Goal: Transaction & Acquisition: Subscribe to service/newsletter

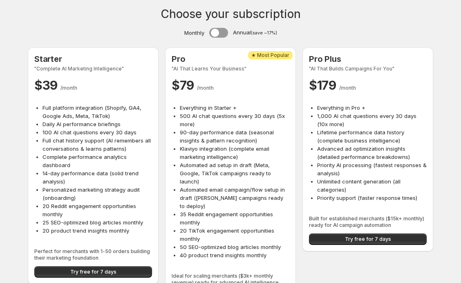
click at [407, 229] on div "Pro Plus "AI That Builds Campaigns For You" $ 179 / month Everything in Pro + 1…" at bounding box center [368, 149] width 118 height 191
drag, startPoint x: 379, startPoint y: 234, endPoint x: 407, endPoint y: 229, distance: 28.3
click at [395, 232] on div "Pro Plus "AI That Builds Campaigns For You" $ 179 / month Everything in Pro + 1…" at bounding box center [368, 149] width 118 height 191
click at [407, 229] on div "Pro Plus "AI That Builds Campaigns For You" $ 179 / month Everything in Pro + 1…" at bounding box center [368, 149] width 118 height 191
drag, startPoint x: 407, startPoint y: 229, endPoint x: 356, endPoint y: 233, distance: 50.9
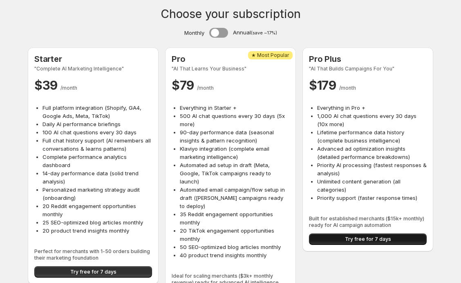
click at [356, 233] on button "Try free for 7 days" at bounding box center [368, 238] width 118 height 11
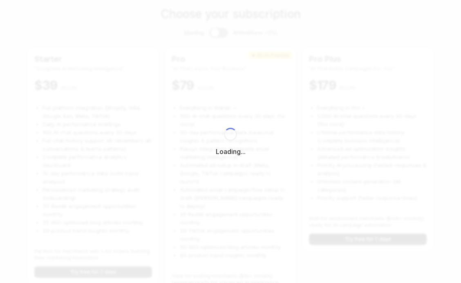
click at [356, 234] on div "Loading..." at bounding box center [230, 141] width 461 height 283
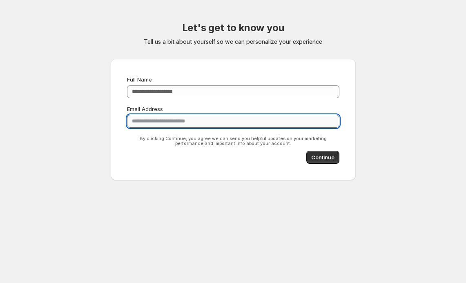
click at [176, 122] on input "**********" at bounding box center [233, 120] width 213 height 13
type input "**********"
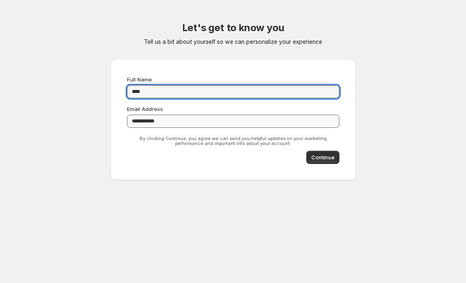
type input "****"
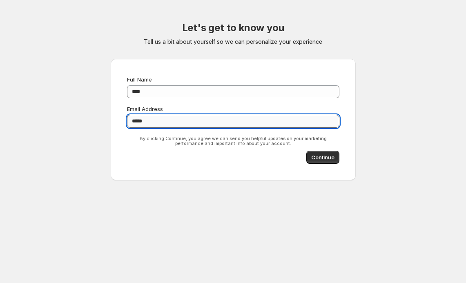
type input "*****"
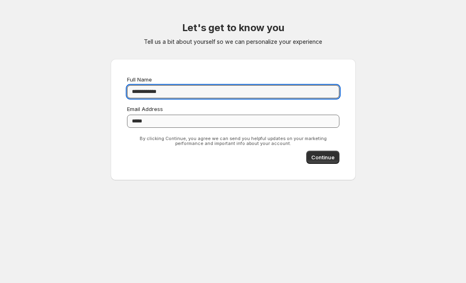
type input "**********"
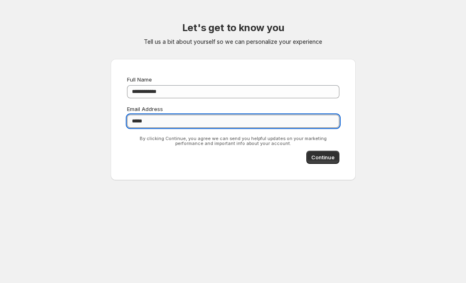
type input "*"
type input "**********"
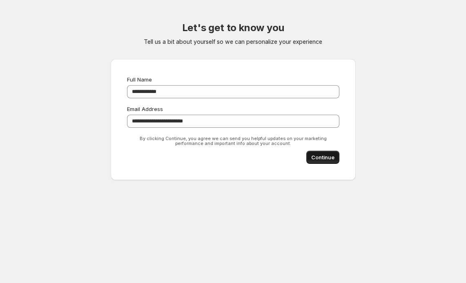
click at [334, 161] on button "Continue" at bounding box center [323, 156] width 33 height 13
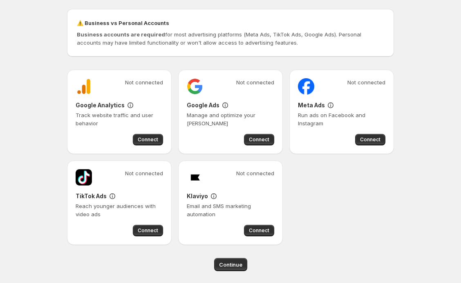
scroll to position [63, 0]
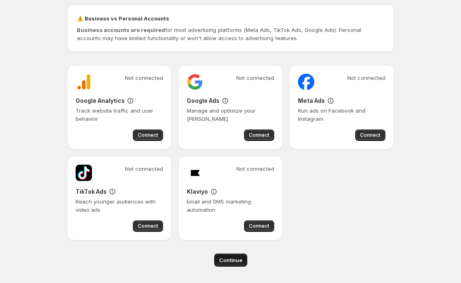
click at [226, 261] on span "Continue" at bounding box center [230, 260] width 23 height 8
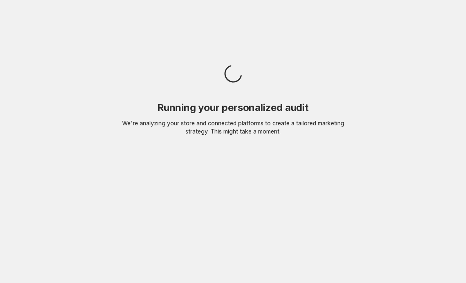
click at [238, 259] on body "Running your personalized audit We're analyzing your store and connected platfo…" at bounding box center [233, 141] width 466 height 283
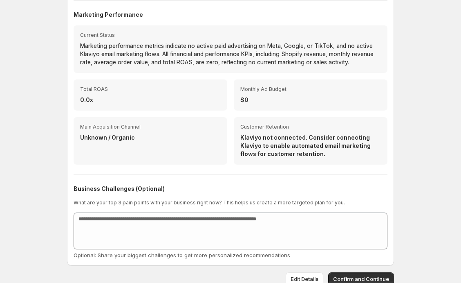
scroll to position [244, 0]
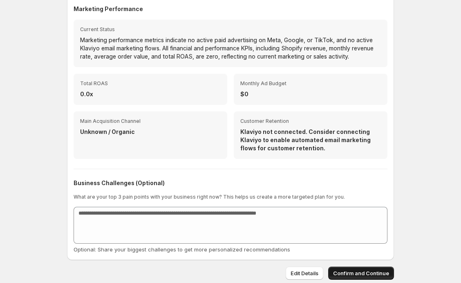
click at [374, 266] on button "Confirm and Continue" at bounding box center [361, 272] width 66 height 13
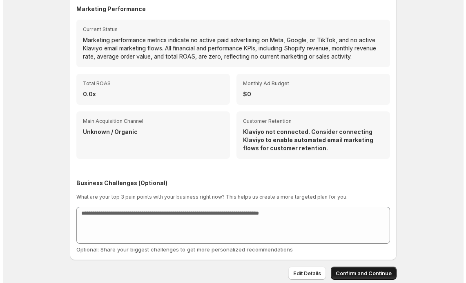
scroll to position [0, 0]
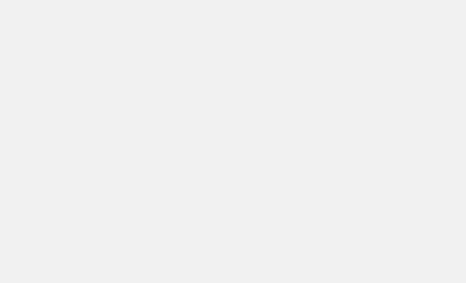
click at [362, 265] on div at bounding box center [233, 141] width 286 height 269
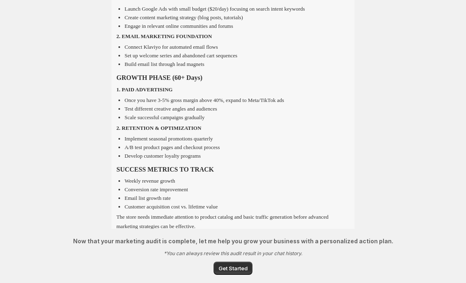
scroll to position [822, 0]
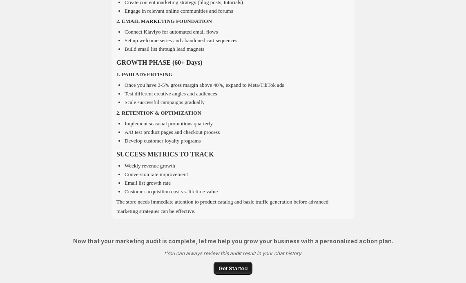
click at [229, 267] on span "Get Started" at bounding box center [233, 268] width 29 height 8
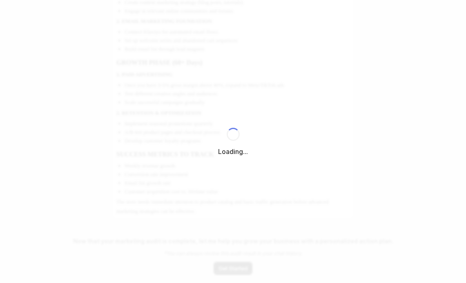
select select "*********"
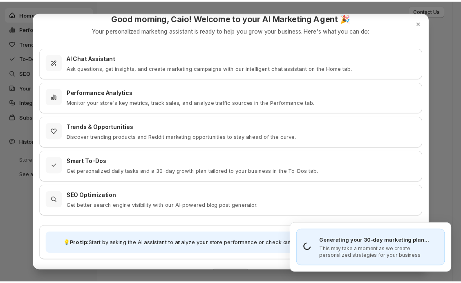
scroll to position [31, 0]
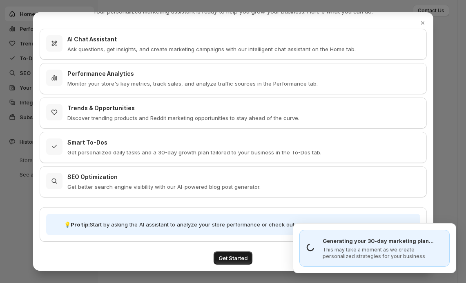
click at [237, 252] on button "Get Started" at bounding box center [233, 257] width 39 height 13
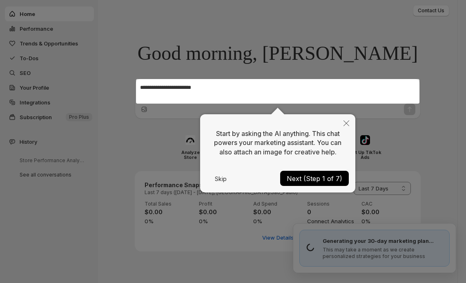
click at [201, 175] on div "Start by asking the AI anything. This chat powers your marketing assistant. You…" at bounding box center [277, 153] width 155 height 78
click at [230, 177] on button "Skip" at bounding box center [221, 179] width 28 height 6
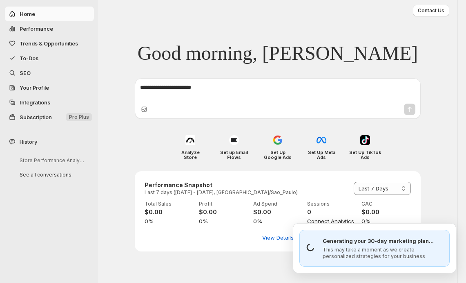
click at [232, 177] on div "**********" at bounding box center [278, 211] width 286 height 80
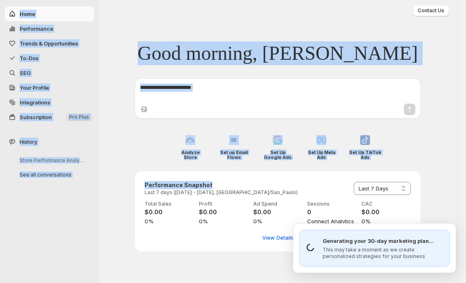
drag, startPoint x: -5, startPoint y: 74, endPoint x: -27, endPoint y: 74, distance: 21.7
click at [0, 74] on html "**********" at bounding box center [233, 141] width 466 height 283
click at [58, 74] on span "SEO" at bounding box center [56, 73] width 73 height 8
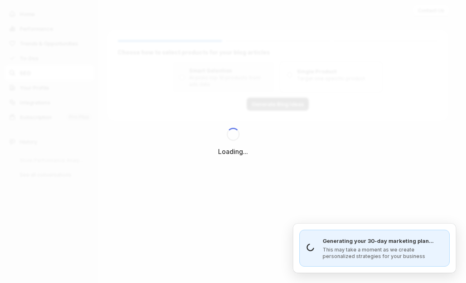
click at [27, 45] on div "Loading..." at bounding box center [233, 141] width 466 height 283
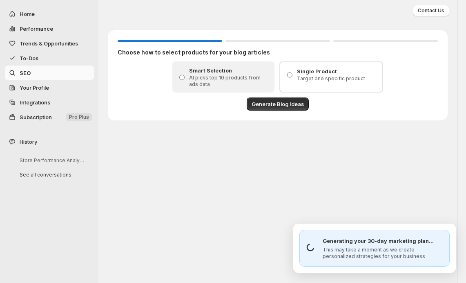
click at [68, 102] on span "Integrations" at bounding box center [56, 102] width 73 height 8
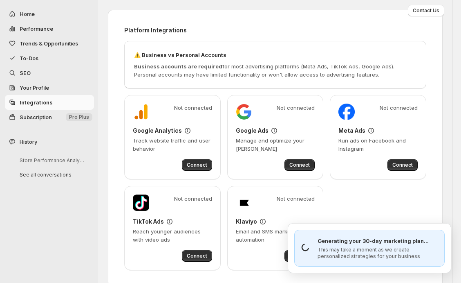
click at [32, 27] on span "Performance" at bounding box center [37, 28] width 34 height 7
select select "**********"
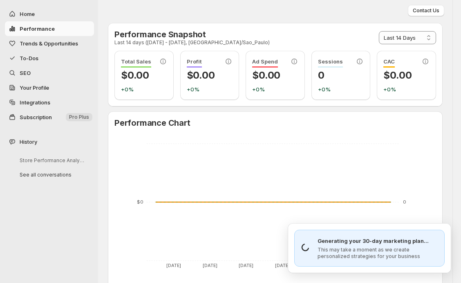
drag, startPoint x: 76, startPoint y: 59, endPoint x: 58, endPoint y: 68, distance: 19.7
click at [58, 68] on ul "Home Performance Trends & Opportunities To-Dos SEO Your Profile Integrations Su…" at bounding box center [47, 69] width 94 height 124
click at [20, 157] on button "Store Performance Analysis and Recommendations" at bounding box center [52, 160] width 78 height 13
click at [41, 114] on span "Subscription" at bounding box center [36, 117] width 32 height 7
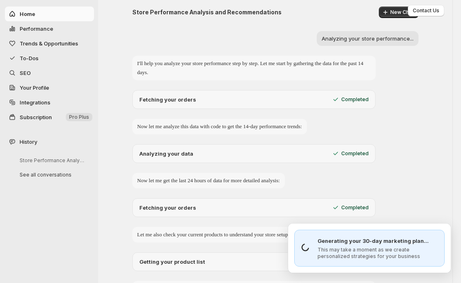
drag, startPoint x: 41, startPoint y: 114, endPoint x: 36, endPoint y: 115, distance: 5.6
click at [36, 115] on span "Subscription" at bounding box center [36, 117] width 32 height 7
click at [36, 116] on span "Subscription" at bounding box center [36, 117] width 32 height 7
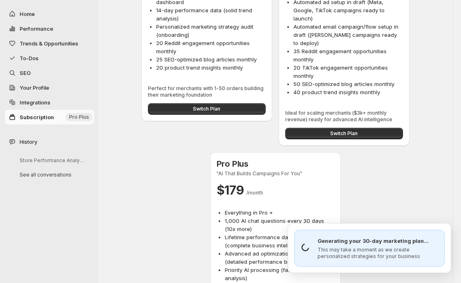
scroll to position [399, 0]
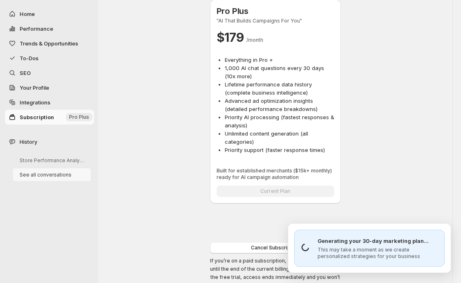
click at [57, 169] on button "See all conversations" at bounding box center [52, 174] width 78 height 13
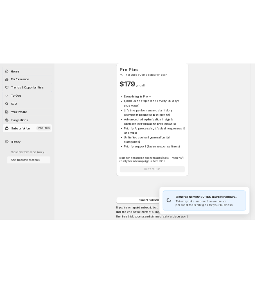
scroll to position [0, 0]
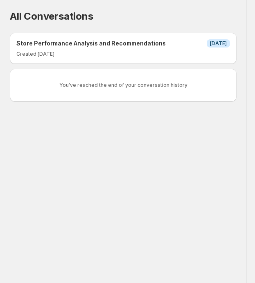
drag, startPoint x: 178, startPoint y: 43, endPoint x: 131, endPoint y: 40, distance: 46.7
click at [176, 43] on div "Store Performance Analysis and Recommendations Info 11/09/2025" at bounding box center [122, 43] width 213 height 8
click at [101, 116] on div "All Conversations Store Performance Analysis and Recommendations Info 11/09/202…" at bounding box center [123, 141] width 246 height 283
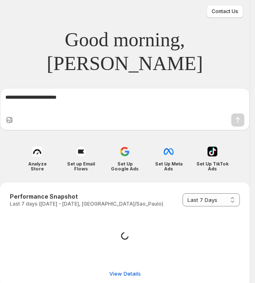
select select "*********"
click at [80, 145] on div at bounding box center [80, 151] width 13 height 13
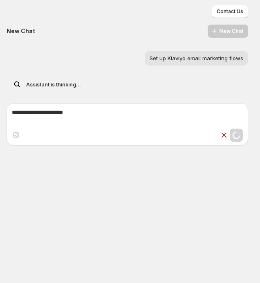
click at [254, 168] on html "Skip to content Home Performance Trends & Opportunities To-Dos SEO Your Profile…" at bounding box center [130, 141] width 260 height 283
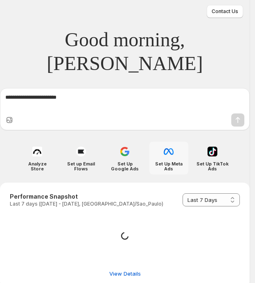
select select "*********"
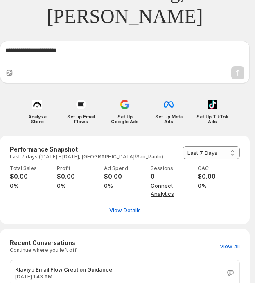
scroll to position [27, 0]
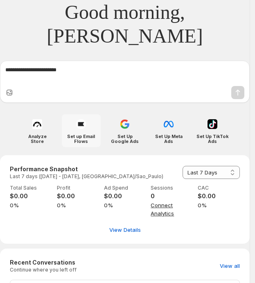
click at [72, 114] on div "Set up Email Flows" at bounding box center [81, 130] width 39 height 33
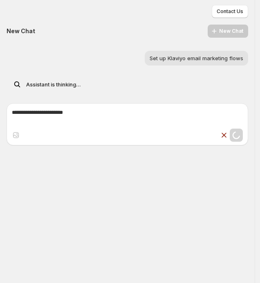
click at [238, 28] on div "New Chat New Chat" at bounding box center [128, 31] width 242 height 13
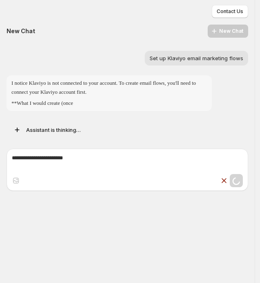
drag, startPoint x: 200, startPoint y: 74, endPoint x: 155, endPoint y: 191, distance: 124.9
click at [197, 74] on div "New Chat New Chat Set up Klaviyo email marketing flows I notice Klaviyo is not …" at bounding box center [128, 82] width 242 height 114
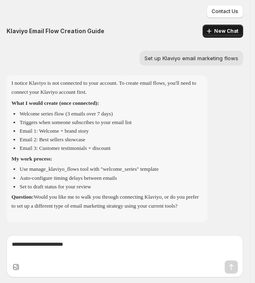
click at [213, 29] on icon "button" at bounding box center [209, 31] width 8 height 8
select select "*********"
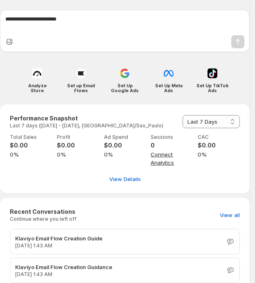
scroll to position [123, 0]
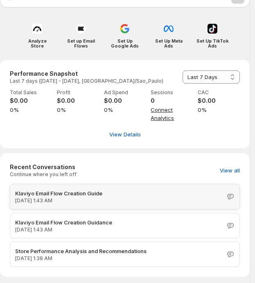
drag, startPoint x: 76, startPoint y: 177, endPoint x: 91, endPoint y: 189, distance: 19.5
click at [76, 197] on p "Sep 11, 1:43 AM" at bounding box center [118, 200] width 206 height 7
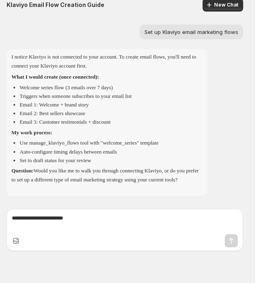
scroll to position [36, 0]
click at [191, 31] on div "Set up Klaviyo email marketing flows" at bounding box center [125, 34] width 236 height 18
click at [186, 13] on div "Klaviyo Email Flow Creation Guide New Chat Set up Klaviyo email marketing flows…" at bounding box center [125, 98] width 236 height 200
click at [170, 28] on p "Set up Klaviyo email marketing flows" at bounding box center [191, 32] width 94 height 8
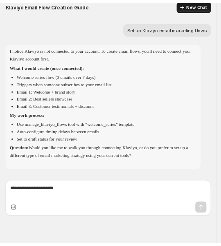
scroll to position [27, 0]
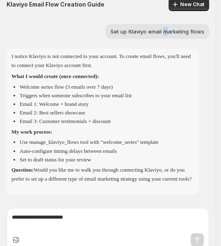
click at [170, 27] on div "Set up Klaviyo email marketing flows" at bounding box center [156, 31] width 103 height 15
click at [170, 27] on p "Set up Klaviyo email marketing flows" at bounding box center [157, 31] width 94 height 8
click at [141, 36] on div "Set up Klaviyo email marketing flows" at bounding box center [156, 31] width 103 height 15
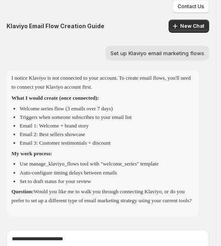
scroll to position [72, 0]
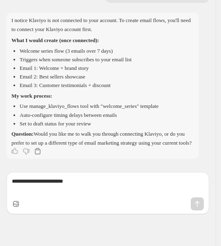
click at [33, 131] on strong "Question:" at bounding box center [22, 134] width 22 height 6
click at [18, 67] on ul "Welcome series flow (3 emails over 7 days) Triggers when someone subscribes to …" at bounding box center [102, 68] width 182 height 43
click at [39, 157] on button "Copy text" at bounding box center [37, 151] width 13 height 13
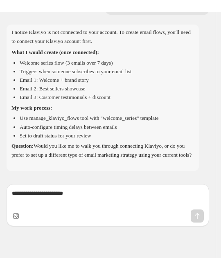
scroll to position [48, 0]
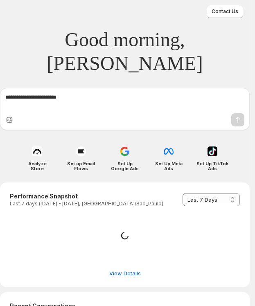
select select "*********"
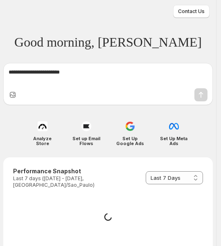
select select "*********"
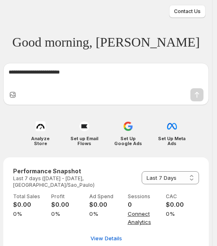
click at [73, 158] on div "**********" at bounding box center [105, 204] width 205 height 95
click at [87, 133] on div at bounding box center [84, 126] width 13 height 13
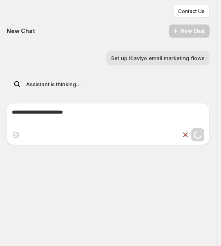
click at [147, 51] on div "Set up Klaviyo email marketing flows" at bounding box center [157, 58] width 103 height 15
click at [161, 40] on div "New Chat New Chat Set up Klaviyo email marketing flows Assistant is thinking..." at bounding box center [108, 59] width 203 height 69
click at [131, 65] on div "Set up Klaviyo email marketing flows" at bounding box center [108, 60] width 203 height 18
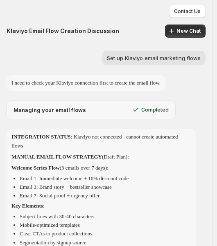
scroll to position [1, 0]
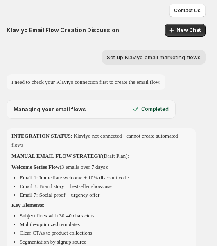
drag, startPoint x: 198, startPoint y: 90, endPoint x: 181, endPoint y: 84, distance: 18.1
click at [198, 90] on div "I need to check your Klaviyo connection first to create the email flow." at bounding box center [106, 83] width 199 height 19
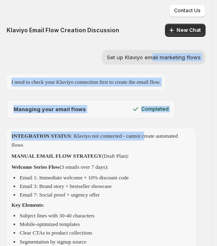
click at [156, 139] on div "Klaviyo Email Flow Creation Discussion New Chat Set up Klaviyo email marketing …" at bounding box center [106, 246] width 199 height 444
click at [156, 139] on p "INTEGRATION STATUS : Klaviyo not connected - cannot create automated flows" at bounding box center [100, 141] width 179 height 18
click at [142, 127] on div "Klaviyo Email Flow Creation Discussion New Chat Set up Klaviyo email marketing …" at bounding box center [106, 246] width 199 height 444
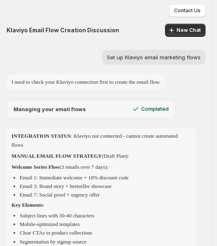
click at [136, 51] on div "Set up Klaviyo email marketing flows" at bounding box center [153, 57] width 103 height 15
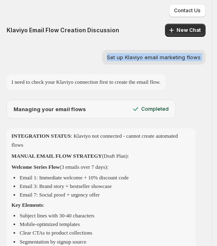
click at [136, 51] on div "Set up Klaviyo email marketing flows" at bounding box center [153, 57] width 103 height 15
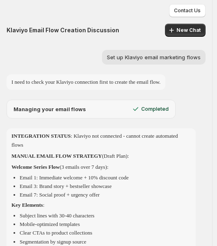
drag, startPoint x: 136, startPoint y: 51, endPoint x: 7, endPoint y: 172, distance: 176.7
click at [7, 172] on div "INTEGRATION STATUS : Klaviyo not connected - cannot create automated flows MANU…" at bounding box center [101, 221] width 189 height 187
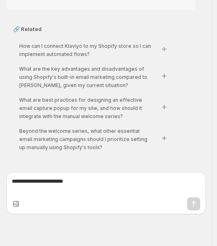
scroll to position [277, 0]
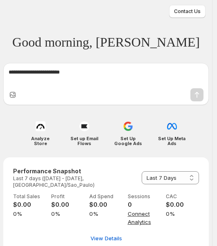
select select "*********"
